Goal: Task Accomplishment & Management: Use online tool/utility

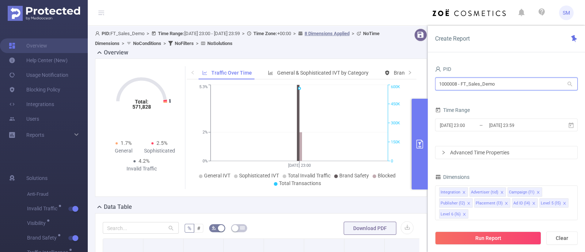
drag, startPoint x: 509, startPoint y: 86, endPoint x: 343, endPoint y: 81, distance: 165.4
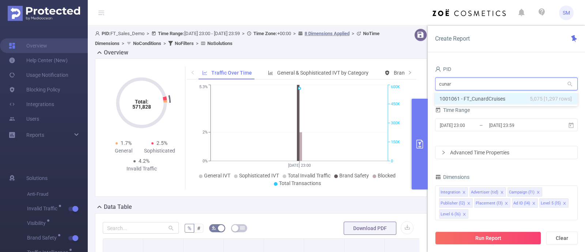
type input "cunard"
click at [499, 100] on li "1001061 - FT_CunardCruises 5,075 [1,297 rows]" at bounding box center [506, 99] width 143 height 12
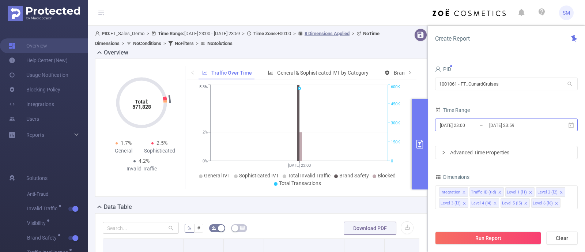
click at [491, 128] on input "[DATE] 23:59" at bounding box center [518, 125] width 59 height 10
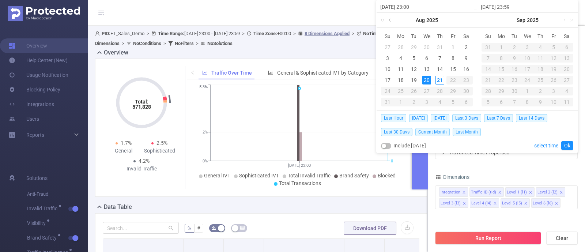
click at [392, 19] on link at bounding box center [390, 20] width 7 height 15
click at [417, 46] on div "3" at bounding box center [414, 47] width 9 height 9
click at [490, 21] on link at bounding box center [491, 20] width 7 height 15
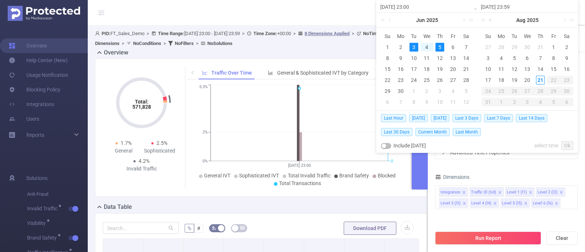
click at [490, 21] on link at bounding box center [491, 20] width 7 height 15
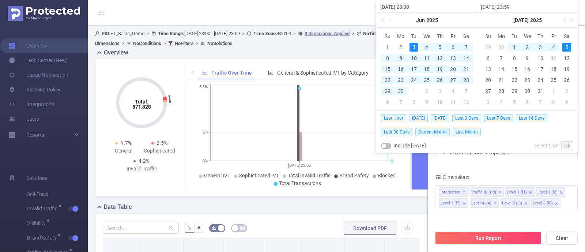
click at [565, 18] on link at bounding box center [564, 20] width 7 height 15
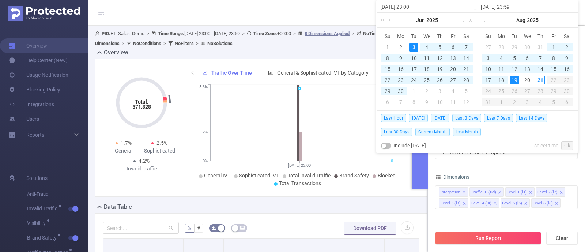
click at [513, 77] on div "19" at bounding box center [514, 80] width 9 height 9
type input "[DATE] 23:00"
type input "[DATE] 23:59"
type input "[DATE] 23:00"
type input "[DATE] 23:59"
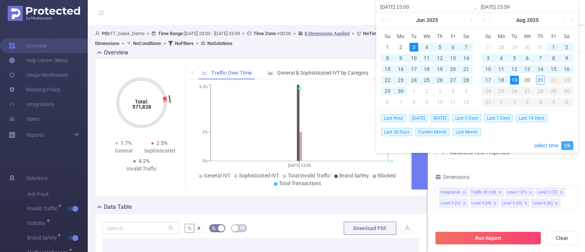
click at [567, 145] on link "Ok" at bounding box center [568, 145] width 12 height 9
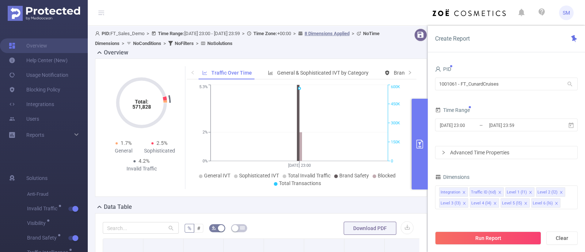
click at [522, 166] on div "PID 1001061 - FT_CunardCruises 1001061 - FT_CunardCruises Time Range 2025-06-03…" at bounding box center [506, 205] width 143 height 282
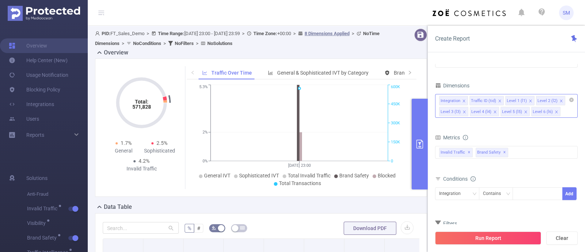
click at [556, 114] on span at bounding box center [557, 112] width 4 height 8
click at [525, 113] on icon "icon: close" at bounding box center [526, 112] width 4 height 4
click at [495, 112] on icon "icon: close" at bounding box center [495, 111] width 3 height 3
click at [463, 109] on span at bounding box center [465, 112] width 4 height 8
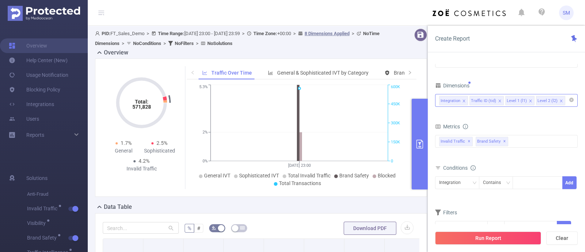
click at [560, 101] on icon "icon: close" at bounding box center [561, 101] width 3 height 3
click at [519, 120] on form "Dimensions Integration Traffic ID (tid) Level 1 (l1) Metrics Total General IVT …" at bounding box center [506, 161] width 143 height 163
click at [516, 236] on button "Run Report" at bounding box center [488, 238] width 106 height 13
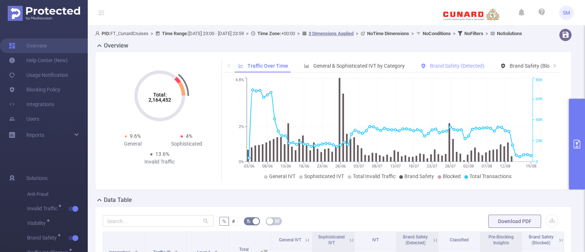
click at [443, 69] on div "Brand Safety (Detected)" at bounding box center [452, 66] width 71 height 14
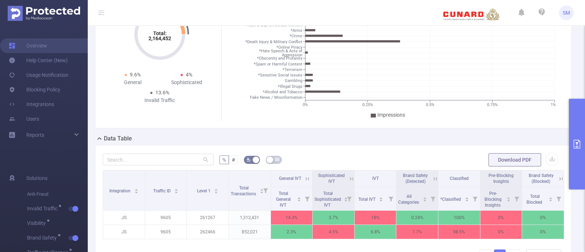
scroll to position [91, 0]
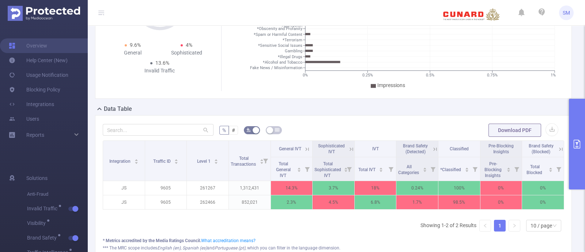
click at [574, 136] on button "primary" at bounding box center [577, 144] width 16 height 91
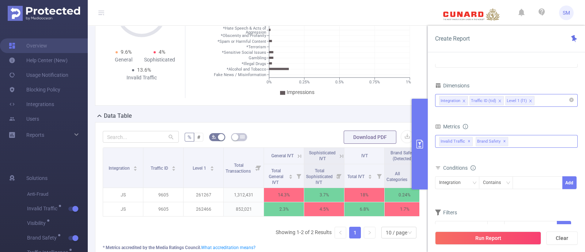
click at [501, 139] on span "Brand Safety ✕" at bounding box center [492, 142] width 33 height 10
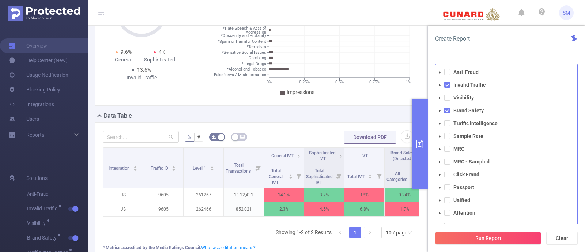
click at [446, 87] on li "Invalid Traffic" at bounding box center [507, 85] width 142 height 10
click at [445, 111] on span at bounding box center [448, 111] width 6 height 6
click at [446, 99] on span at bounding box center [448, 98] width 6 height 6
click at [446, 85] on span at bounding box center [448, 85] width 6 height 6
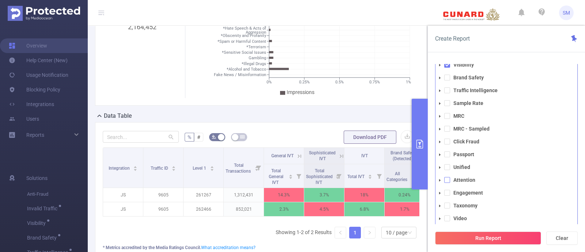
click at [447, 178] on span at bounding box center [448, 180] width 6 height 6
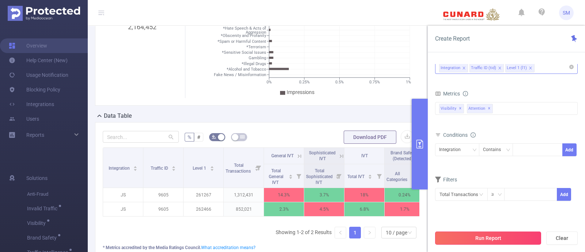
click at [513, 242] on button "Run Report" at bounding box center [488, 238] width 106 height 13
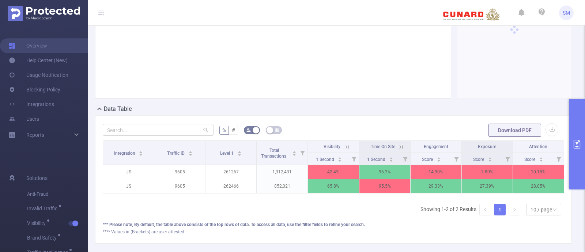
click at [580, 138] on button "primary" at bounding box center [577, 144] width 16 height 91
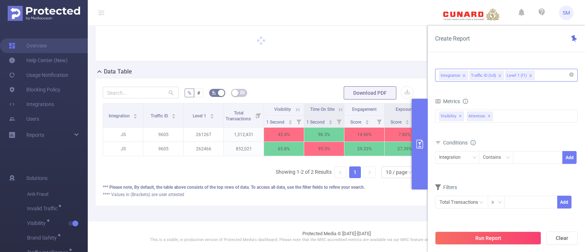
scroll to position [42, 0]
click at [529, 74] on icon "icon: close" at bounding box center [531, 76] width 4 height 4
click at [522, 90] on form "Dimensions Integration Traffic ID (tid) Metrics Total General IVT Data Centers …" at bounding box center [506, 136] width 143 height 163
click at [523, 240] on button "Run Report" at bounding box center [488, 238] width 106 height 13
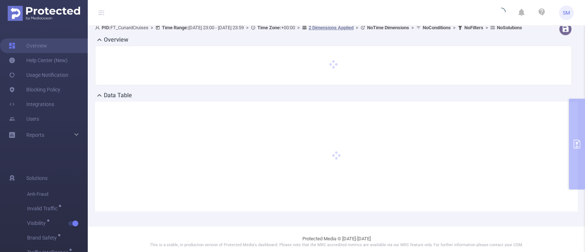
scroll to position [0, 0]
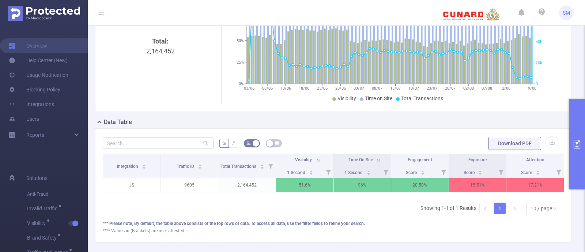
scroll to position [91, 0]
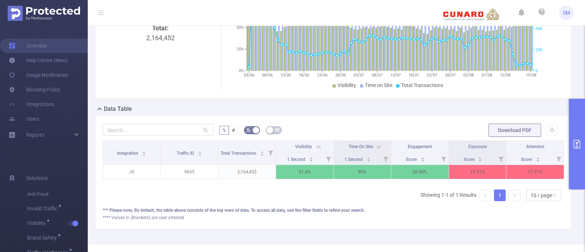
click at [428, 134] on form "% # Download PDF" at bounding box center [334, 130] width 462 height 15
click at [429, 132] on form "% # Download PDF" at bounding box center [334, 130] width 462 height 15
click at [581, 141] on icon "primary" at bounding box center [577, 144] width 9 height 9
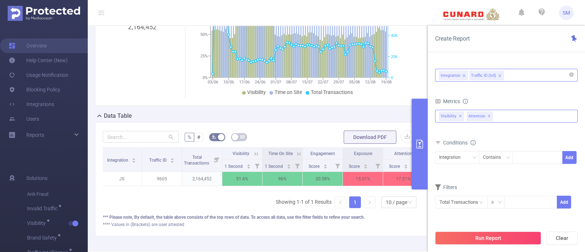
click at [488, 116] on span "✕" at bounding box center [489, 116] width 3 height 9
click at [460, 116] on span "✕" at bounding box center [460, 116] width 3 height 9
click at [490, 117] on div "Anti-Fraud Invalid Traffic Visibility Brand Safety Traffic Intelligence Sample …" at bounding box center [506, 116] width 143 height 12
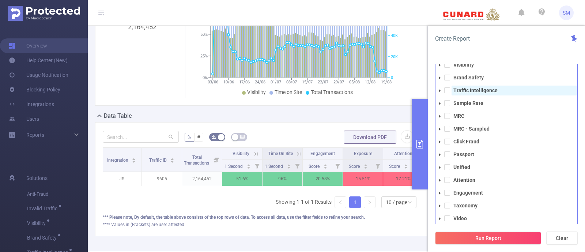
click at [476, 89] on strong "Traffic Intelligence" at bounding box center [476, 90] width 44 height 6
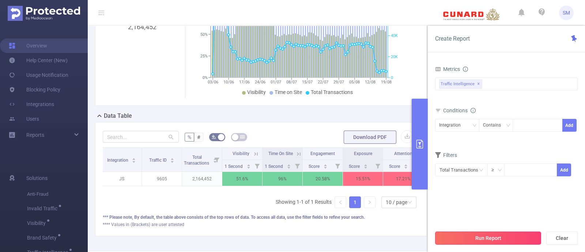
click at [521, 244] on button "Run Report" at bounding box center [488, 238] width 106 height 13
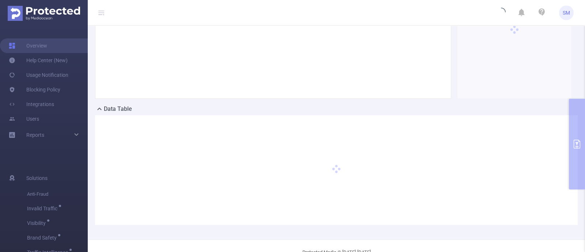
click at [375, 44] on div at bounding box center [273, 29] width 341 height 123
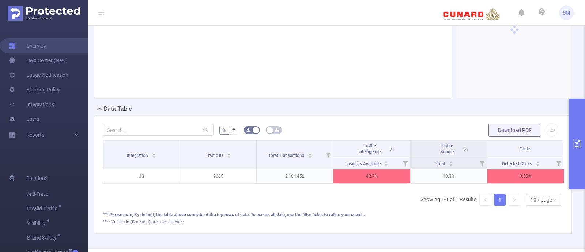
click at [389, 153] on icon at bounding box center [392, 149] width 7 height 7
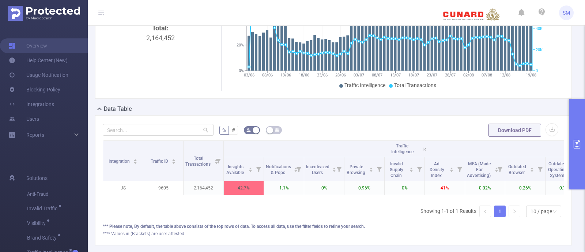
click at [578, 145] on icon "primary" at bounding box center [577, 144] width 9 height 9
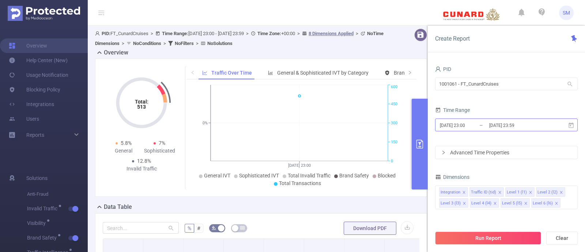
click at [479, 124] on input "[DATE] 23:00" at bounding box center [468, 125] width 59 height 10
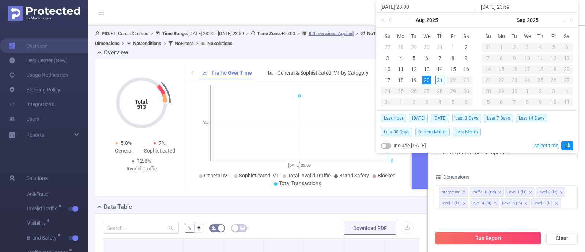
click at [392, 21] on link at bounding box center [390, 20] width 7 height 15
click at [391, 22] on link at bounding box center [390, 20] width 7 height 15
click at [413, 45] on div "3" at bounding box center [414, 47] width 9 height 9
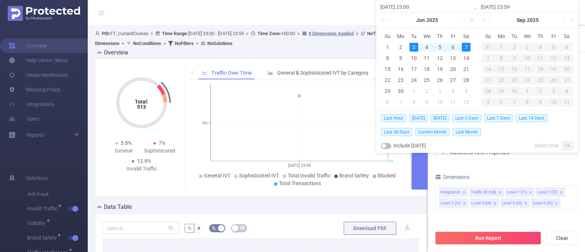
click at [465, 20] on link at bounding box center [470, 20] width 10 height 15
click at [391, 20] on link at bounding box center [390, 20] width 7 height 15
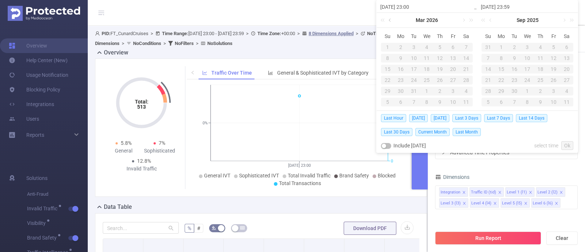
click at [391, 20] on link at bounding box center [390, 20] width 7 height 15
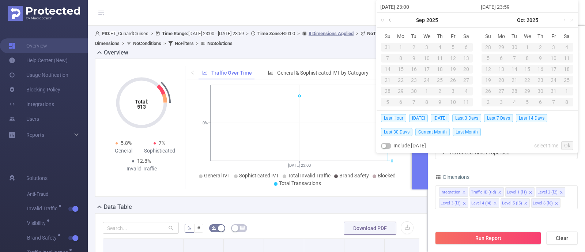
click at [391, 20] on link at bounding box center [390, 20] width 7 height 15
click at [415, 46] on div "3" at bounding box center [414, 47] width 9 height 9
type input "[DATE] 23:00"
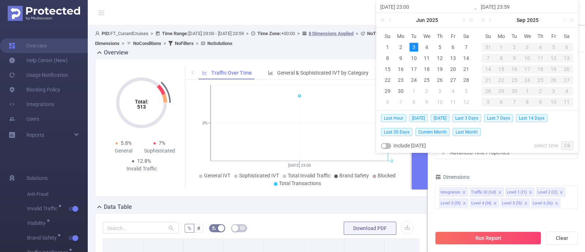
type input "[DATE] 23:59"
type input "[DATE] 23:00"
type input "[DATE] 23:59"
click at [566, 21] on link at bounding box center [571, 20] width 10 height 15
click at [491, 21] on link at bounding box center [491, 20] width 7 height 15
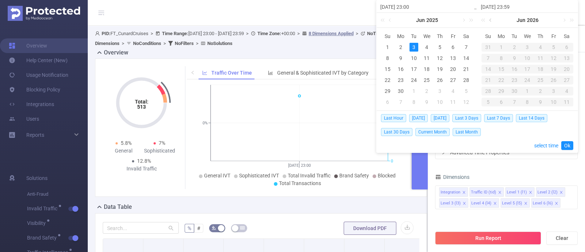
click at [491, 21] on link at bounding box center [491, 20] width 7 height 15
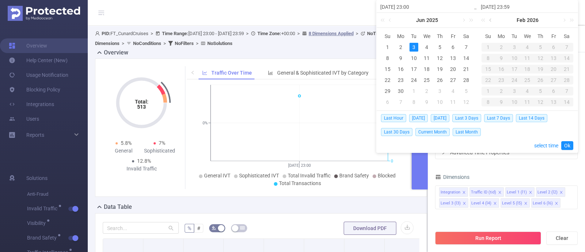
click at [491, 21] on link at bounding box center [491, 20] width 7 height 15
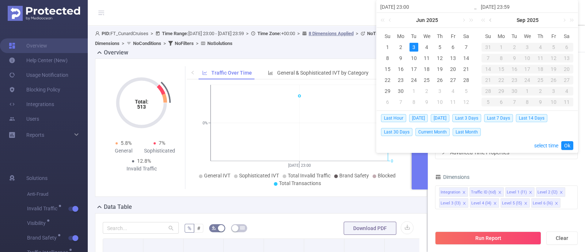
click at [491, 21] on link at bounding box center [491, 20] width 7 height 15
click at [565, 21] on link at bounding box center [564, 20] width 7 height 15
click at [514, 79] on div "19" at bounding box center [514, 80] width 9 height 9
click at [567, 143] on link "Ok" at bounding box center [568, 145] width 12 height 9
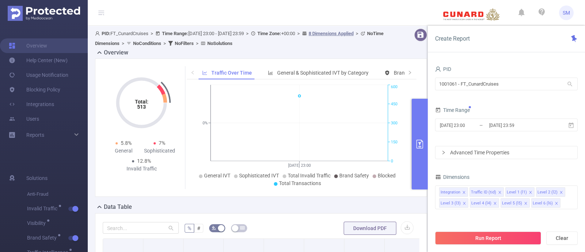
click at [550, 143] on form "PID 1001061 - FT_CunardCruises 1001061 - FT_CunardCruises Time Range [DATE] 23:…" at bounding box center [506, 111] width 143 height 95
click at [547, 141] on form "PID 1001061 - FT_CunardCruises 1001061 - FT_CunardCruises Time Range [DATE] 23:…" at bounding box center [506, 111] width 143 height 95
click at [510, 130] on input "[DATE] 23:59" at bounding box center [518, 125] width 59 height 10
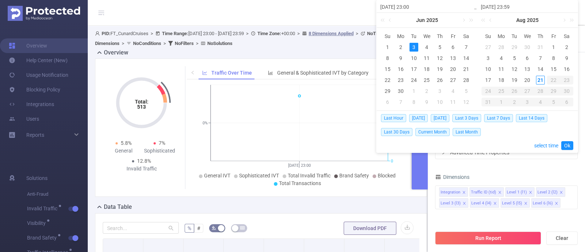
click at [413, 46] on div "3" at bounding box center [414, 47] width 9 height 9
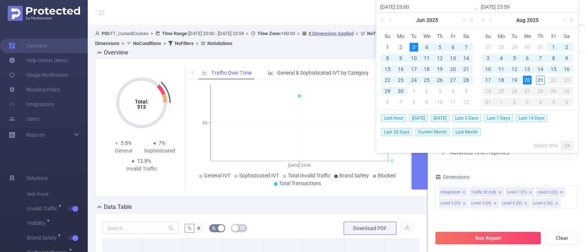
click at [525, 79] on div "20" at bounding box center [527, 80] width 9 height 9
type input "[DATE] 23:59"
click at [514, 79] on div "19" at bounding box center [514, 80] width 9 height 9
click at [414, 45] on div "3" at bounding box center [414, 47] width 9 height 9
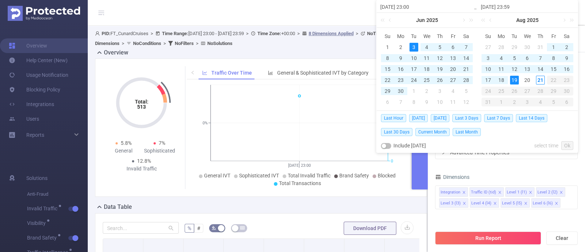
type input "[DATE] 23:59"
click at [513, 80] on div "19" at bounding box center [514, 80] width 9 height 9
click at [566, 145] on link "Ok" at bounding box center [568, 145] width 12 height 9
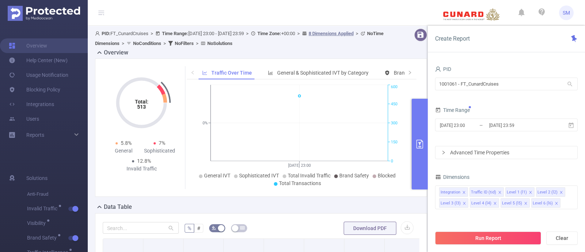
click at [518, 245] on div "Run Report Clear" at bounding box center [506, 238] width 157 height 28
click at [520, 239] on button "Run Report" at bounding box center [488, 238] width 106 height 13
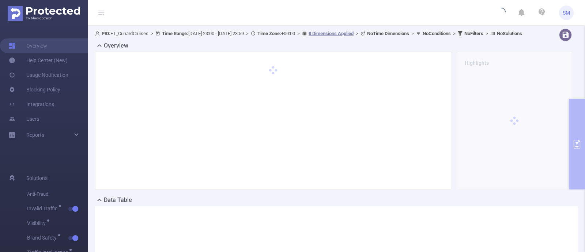
drag, startPoint x: 176, startPoint y: 8, endPoint x: 368, endPoint y: 11, distance: 191.4
click at [368, 11] on header "SM" at bounding box center [292, 13] width 585 height 26
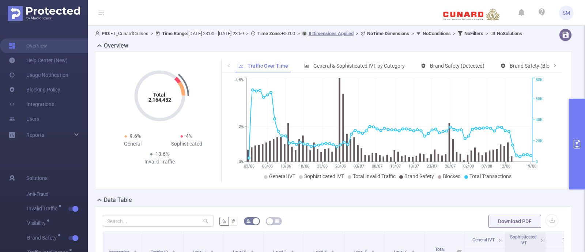
drag, startPoint x: 581, startPoint y: 146, endPoint x: 518, endPoint y: 141, distance: 63.1
click at [581, 146] on icon "primary" at bounding box center [577, 144] width 9 height 9
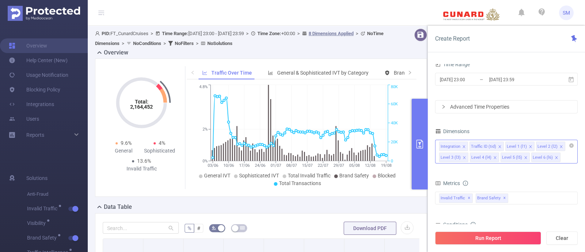
click at [555, 158] on icon "icon: close" at bounding box center [556, 157] width 3 height 3
click at [525, 157] on icon "icon: close" at bounding box center [526, 158] width 4 height 4
click at [535, 168] on div "Dimensions Integration Traffic ID (tid) Level 1 (l1) Level 2 (l2) Level 3 (l3) …" at bounding box center [506, 147] width 143 height 43
click at [494, 156] on icon "icon: close" at bounding box center [496, 158] width 4 height 4
click at [503, 197] on span "✕" at bounding box center [504, 198] width 3 height 9
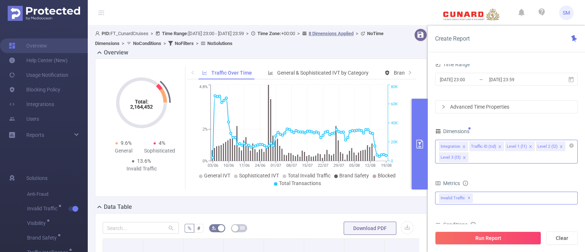
click at [506, 180] on div "Metrics" at bounding box center [506, 184] width 143 height 12
click at [512, 237] on button "Run Report" at bounding box center [488, 238] width 106 height 13
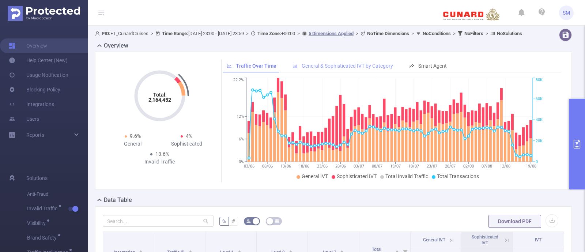
click at [335, 69] on span "General & Sophisticated IVT by Category" at bounding box center [347, 66] width 91 height 6
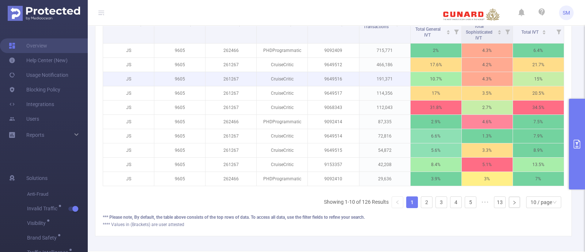
scroll to position [183, 0]
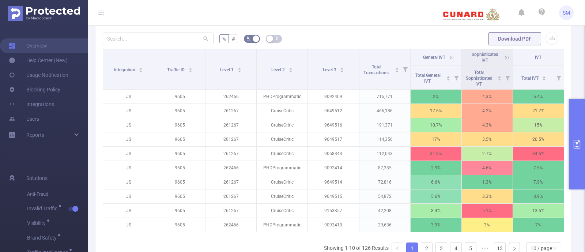
click at [576, 125] on button "primary" at bounding box center [577, 144] width 16 height 91
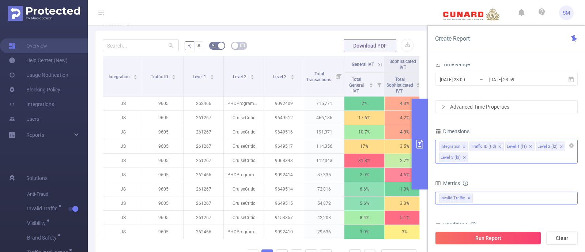
click at [483, 160] on div "Integration Traffic ID (tid) Level 1 (l1) Level 2 (l2) Level 3 (l3)" at bounding box center [506, 152] width 143 height 24
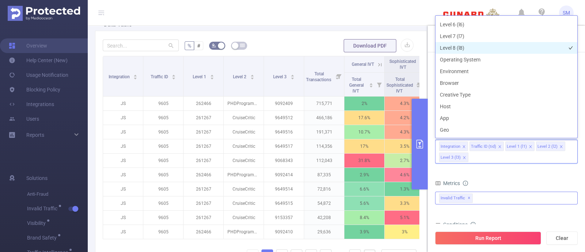
scroll to position [99, 0]
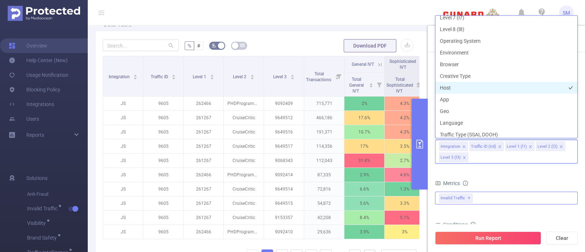
click at [468, 87] on li "Host" at bounding box center [507, 88] width 142 height 12
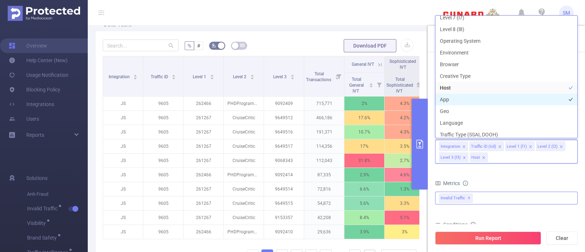
click at [468, 98] on li "App" at bounding box center [507, 100] width 142 height 12
click at [525, 176] on form "Dimensions Integration Traffic ID (tid) Level 1 (l1) Level 2 (l2) Level 3 (l3) …" at bounding box center [506, 213] width 143 height 174
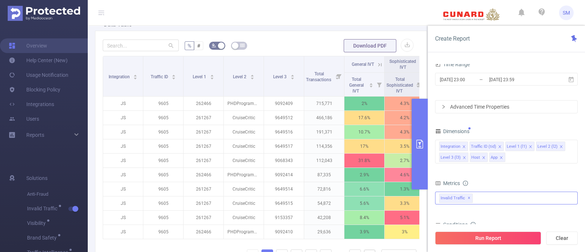
click at [465, 157] on icon "icon: close" at bounding box center [465, 158] width 4 height 4
click at [526, 175] on form "Dimensions Integration Traffic ID (tid) Level 1 (l1) Level 2 (l2) Host App Metr…" at bounding box center [506, 213] width 143 height 174
click at [463, 146] on icon "icon: close" at bounding box center [464, 146] width 3 height 3
click at [510, 236] on button "Run Report" at bounding box center [488, 238] width 106 height 13
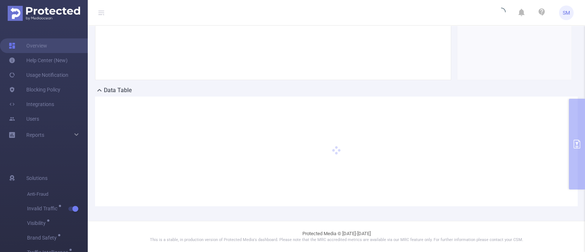
scroll to position [116, 0]
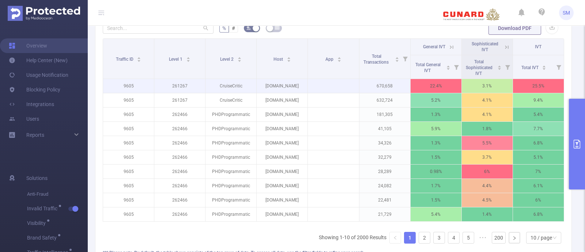
scroll to position [207, 0]
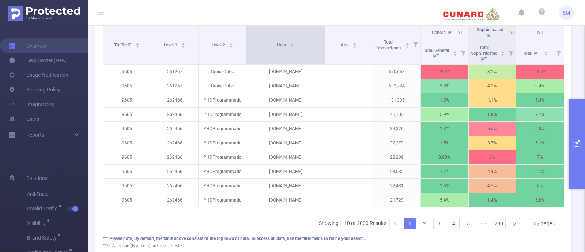
drag, startPoint x: 304, startPoint y: 38, endPoint x: 320, endPoint y: 35, distance: 16.7
click at [323, 35] on span at bounding box center [325, 45] width 4 height 40
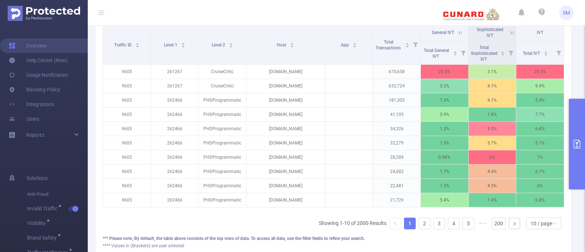
scroll to position [0, 1]
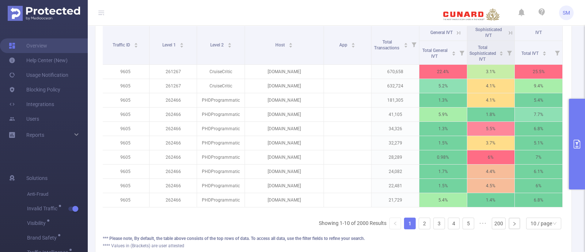
click at [456, 36] on icon at bounding box center [459, 33] width 7 height 7
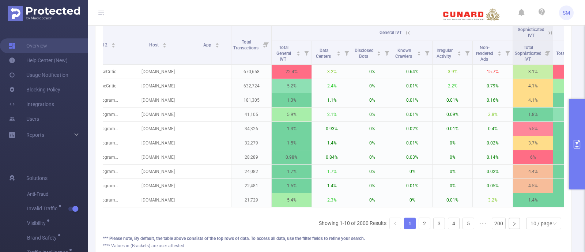
scroll to position [0, 97]
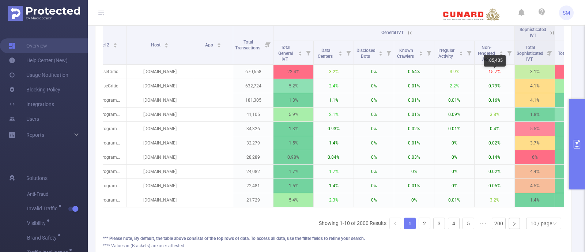
click at [487, 61] on div "105,405" at bounding box center [495, 61] width 22 height 12
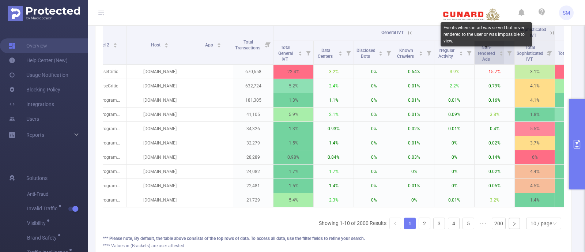
click at [482, 62] on span "Non-rendered Ads" at bounding box center [486, 53] width 17 height 17
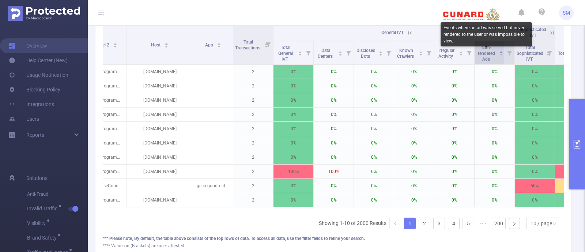
click at [482, 62] on span "Non-rendered Ads" at bounding box center [486, 53] width 17 height 17
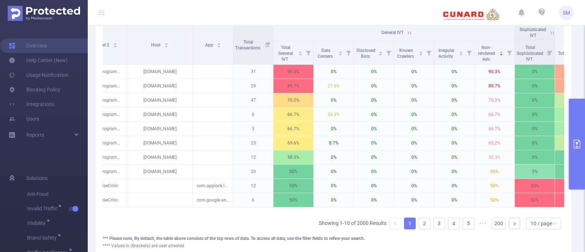
click at [578, 141] on icon "primary" at bounding box center [577, 144] width 9 height 9
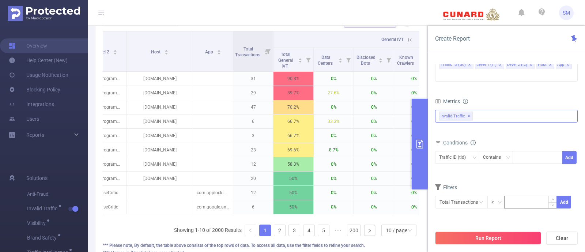
click at [515, 203] on input at bounding box center [531, 201] width 52 height 11
type input "1,000"
click at [566, 208] on button "Add" at bounding box center [564, 202] width 14 height 13
click at [511, 240] on button "Run Report" at bounding box center [488, 238] width 106 height 13
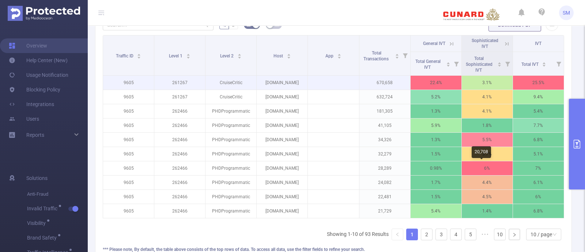
scroll to position [207, 0]
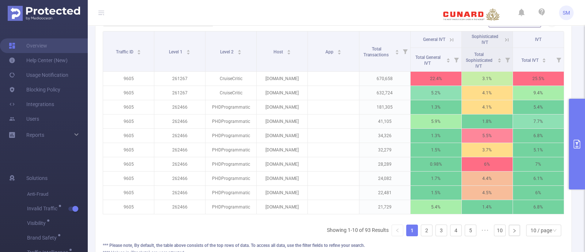
click at [576, 130] on button "primary" at bounding box center [577, 144] width 16 height 91
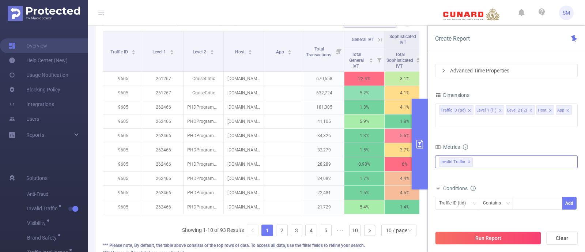
click at [567, 109] on icon "icon: close" at bounding box center [568, 110] width 3 height 3
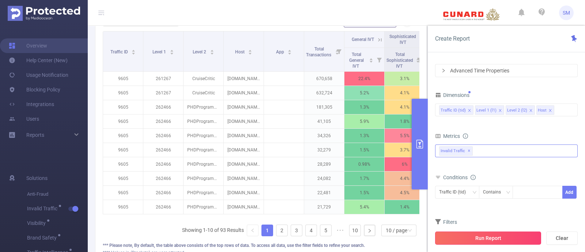
click at [521, 235] on button "Run Report" at bounding box center [488, 238] width 106 height 13
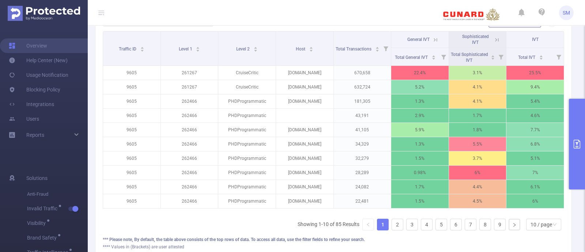
scroll to position [0, 1]
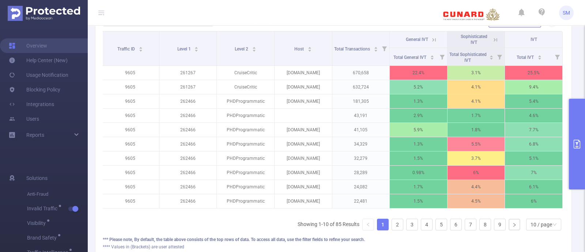
click at [431, 39] on icon at bounding box center [434, 40] width 7 height 7
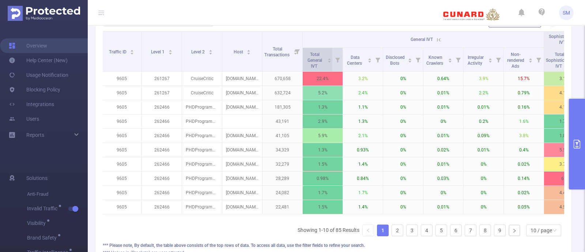
click at [321, 63] on span "Total General IVT" at bounding box center [315, 59] width 20 height 19
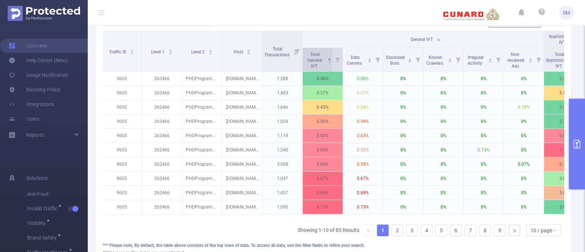
click at [322, 62] on span "Total General IVT" at bounding box center [315, 59] width 20 height 19
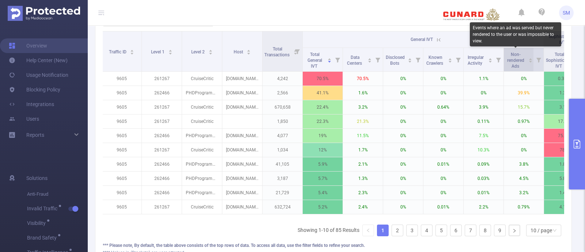
click at [516, 60] on span "Non-rendered Ads" at bounding box center [515, 60] width 17 height 17
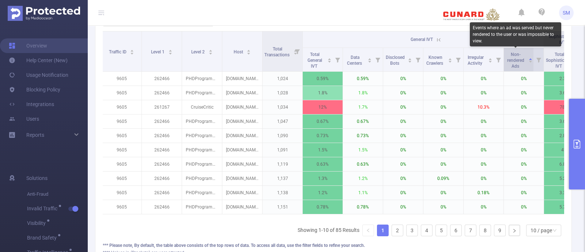
click at [516, 60] on span "Non-rendered Ads" at bounding box center [515, 60] width 17 height 17
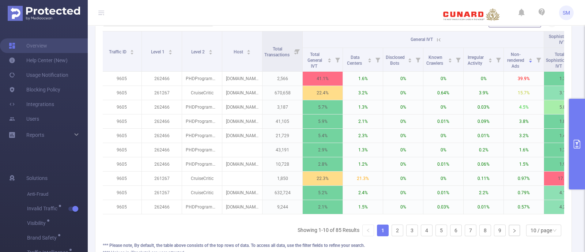
scroll to position [0, 0]
